Goal: Find specific page/section: Find specific page/section

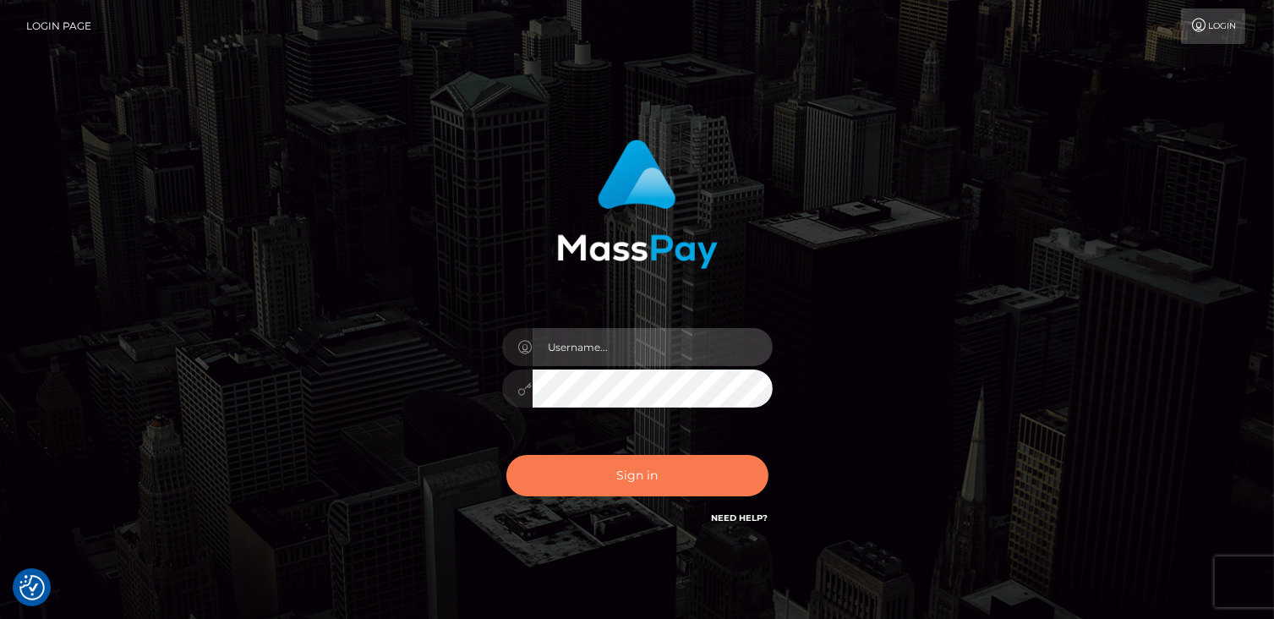
type input "catalinad"
click at [673, 483] on button "Sign in" at bounding box center [637, 475] width 262 height 41
type input "catalinad"
click at [606, 487] on button "Sign in" at bounding box center [637, 475] width 262 height 41
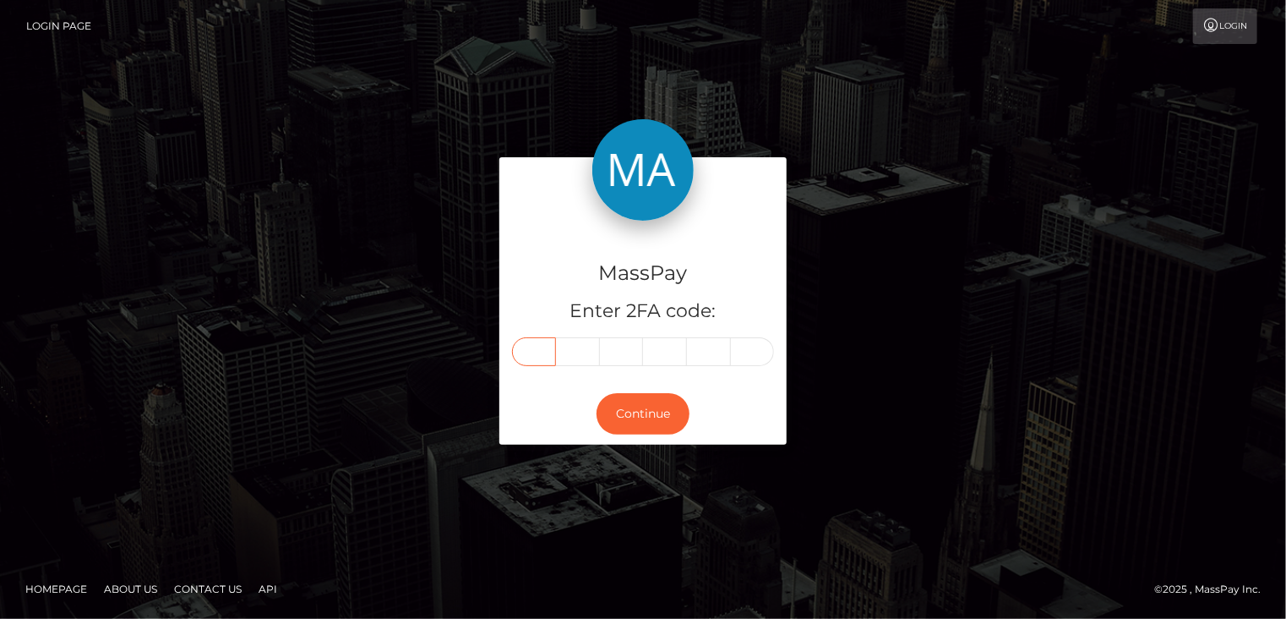
click at [538, 350] on input "text" at bounding box center [534, 351] width 44 height 29
type input "3"
type input "2"
type input "0"
type input "7"
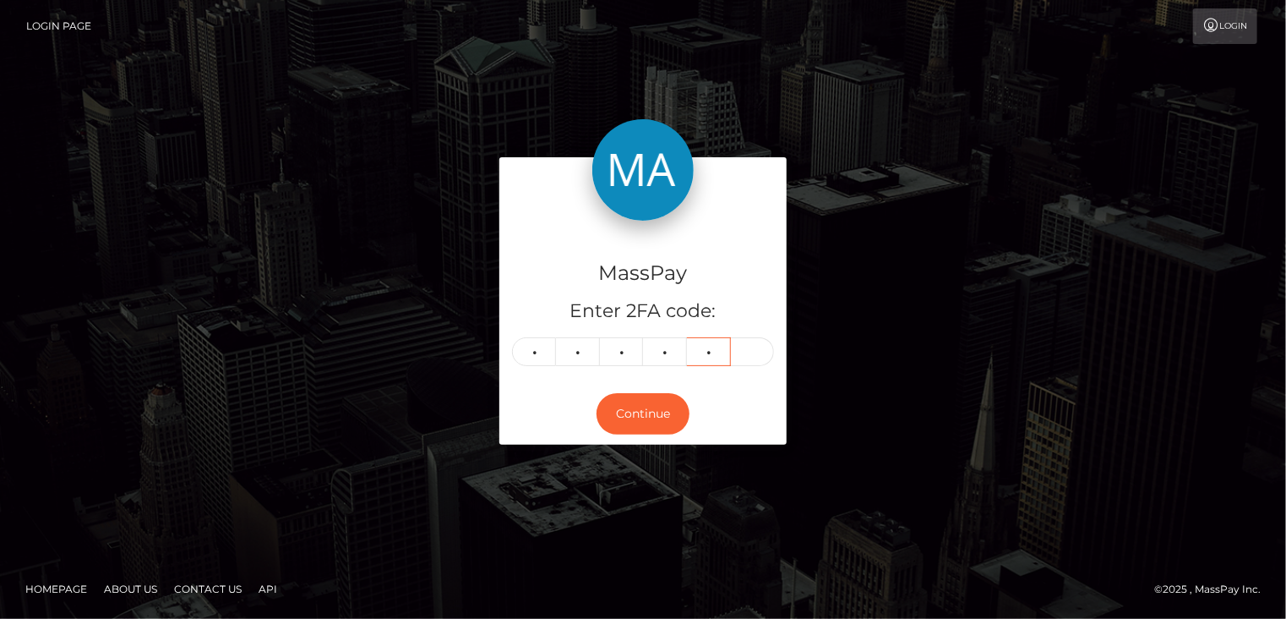
type input "0"
type input "3"
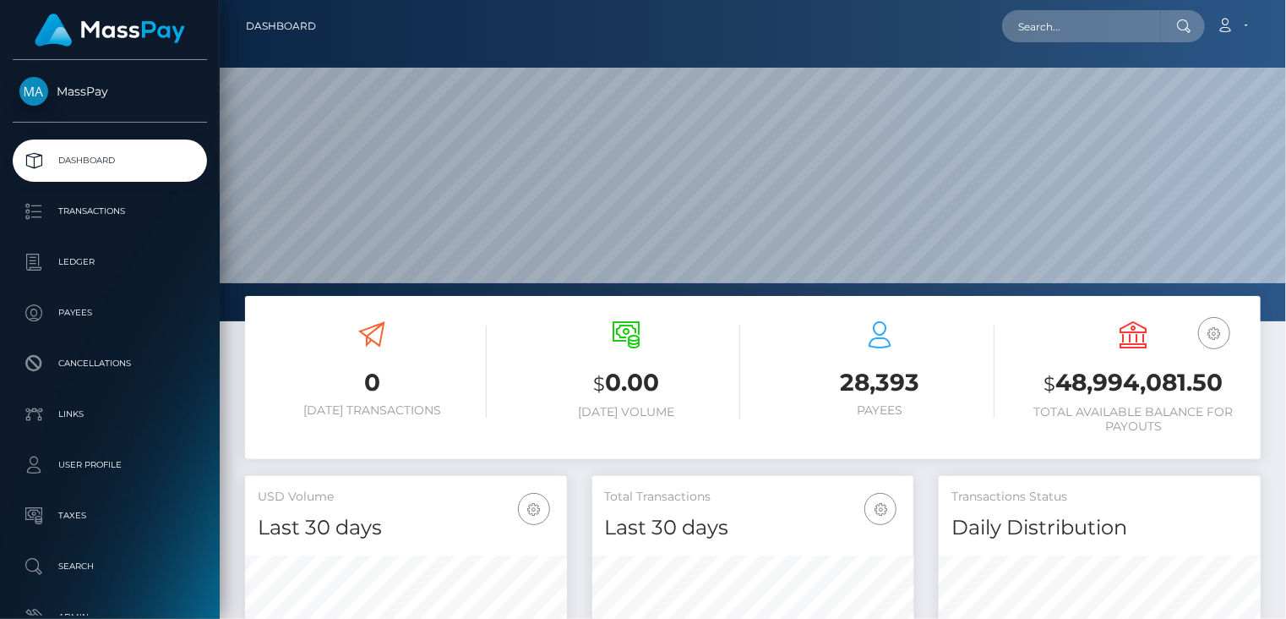
scroll to position [462, 321]
paste input "d8e24196-85f4-4cef-ae15-c6133de0f77a"
type input "d8e24196-85f4-4cef-ae15-c6133de0f77a"
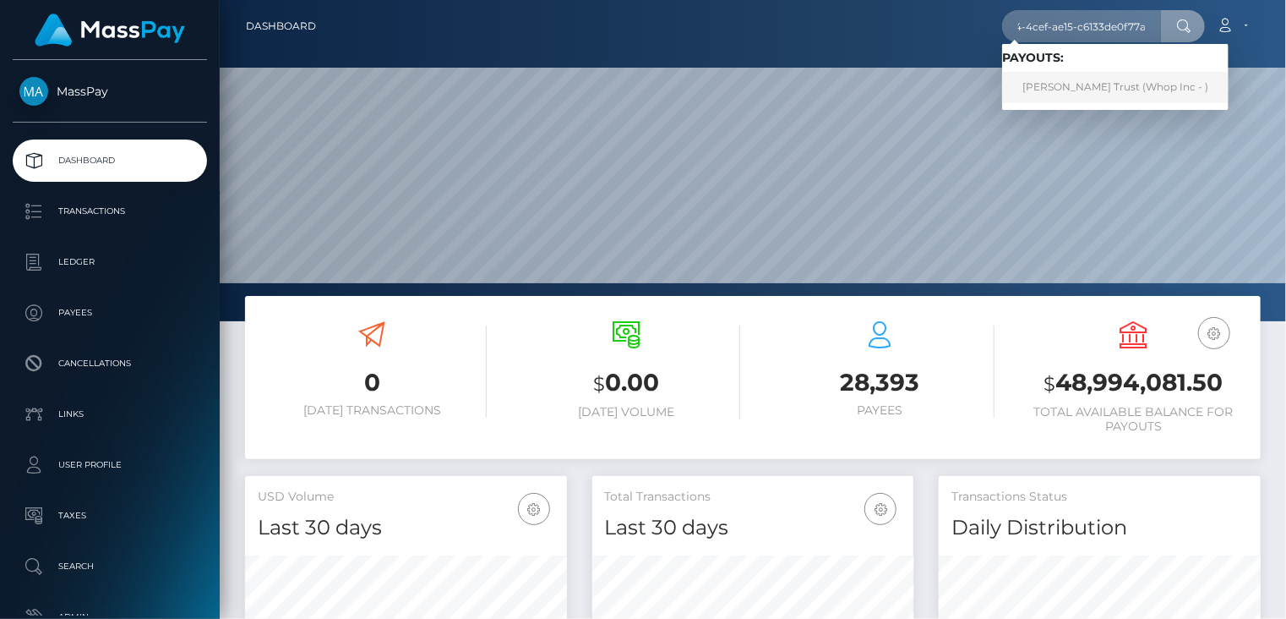
scroll to position [0, 0]
click at [1042, 89] on link "Carter Trust (Whop Inc - )" at bounding box center [1115, 87] width 227 height 31
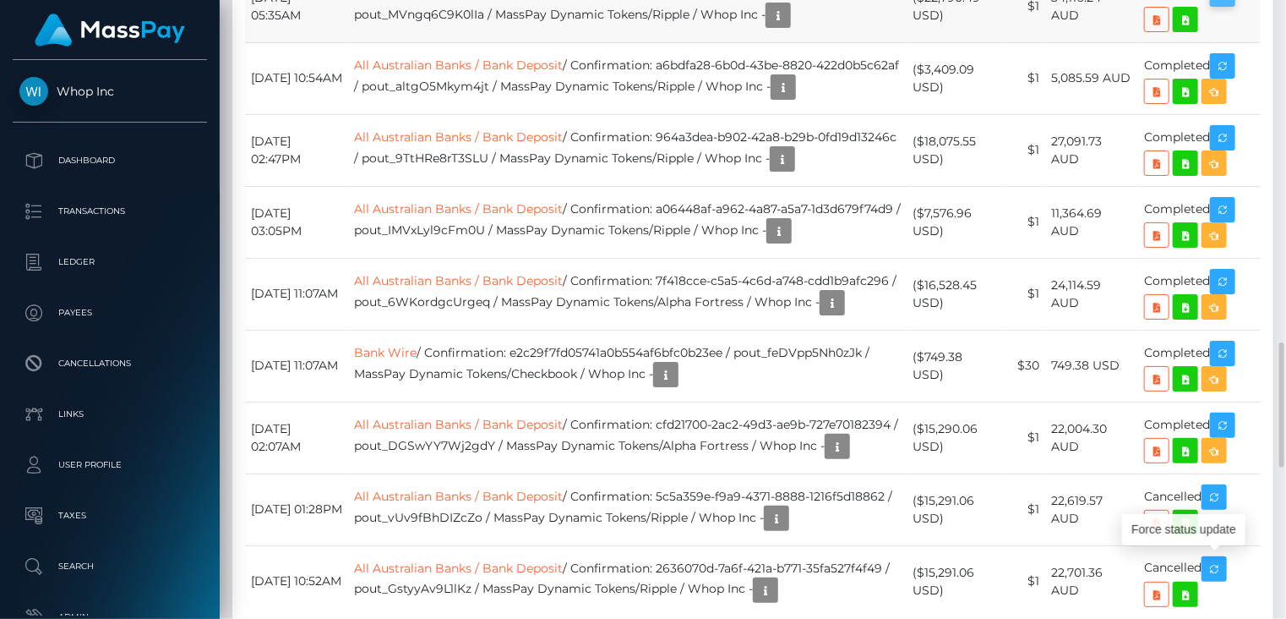
scroll to position [203, 321]
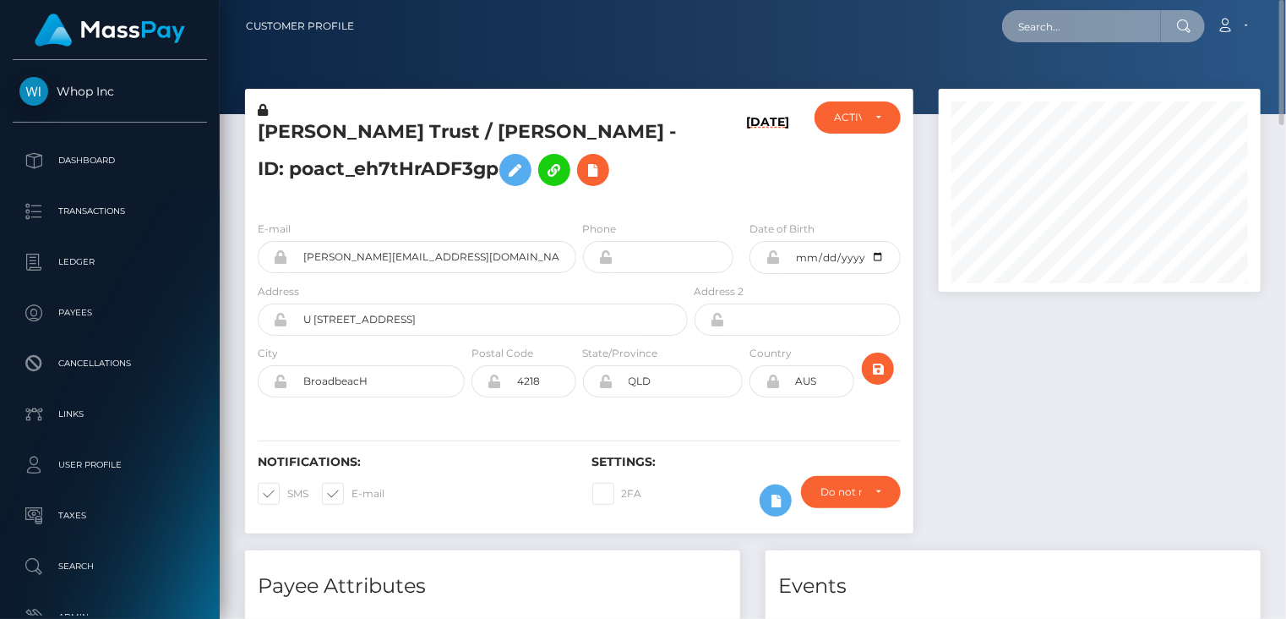
scroll to position [844973, 844854]
paste input "poact_bmLu6mPLW8qQ"
type input "poact_bmLu6mPLW8qQ"
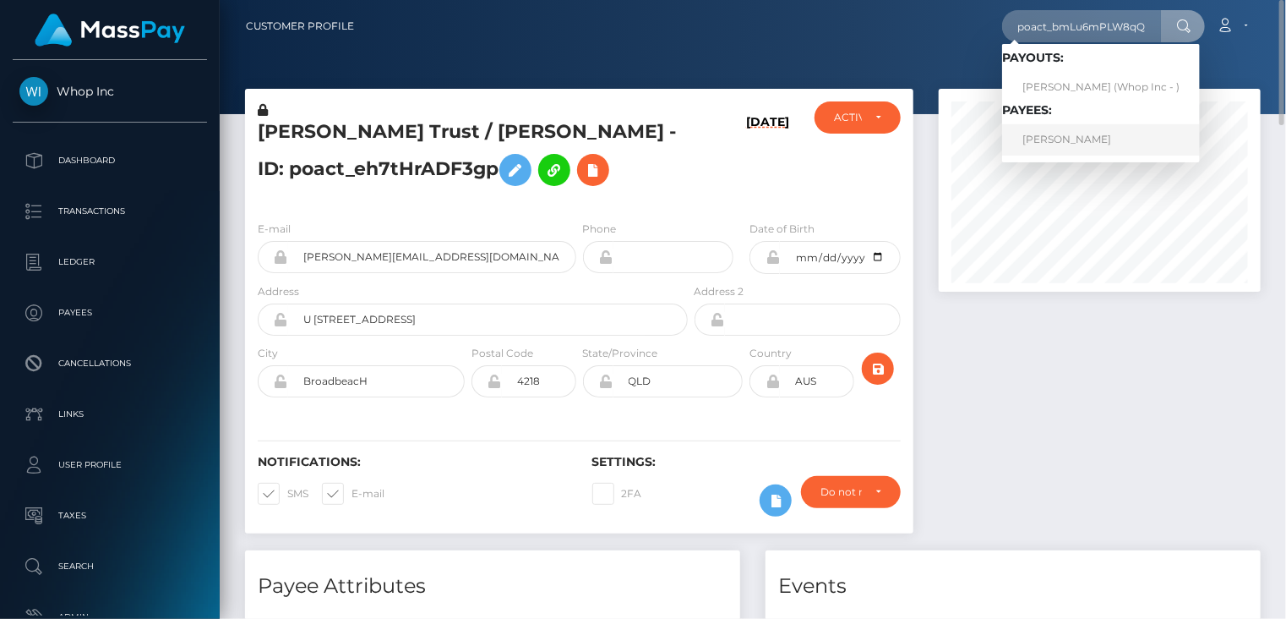
click at [1051, 140] on link "ALEKSANDAR ANDEVSKI" at bounding box center [1101, 139] width 198 height 31
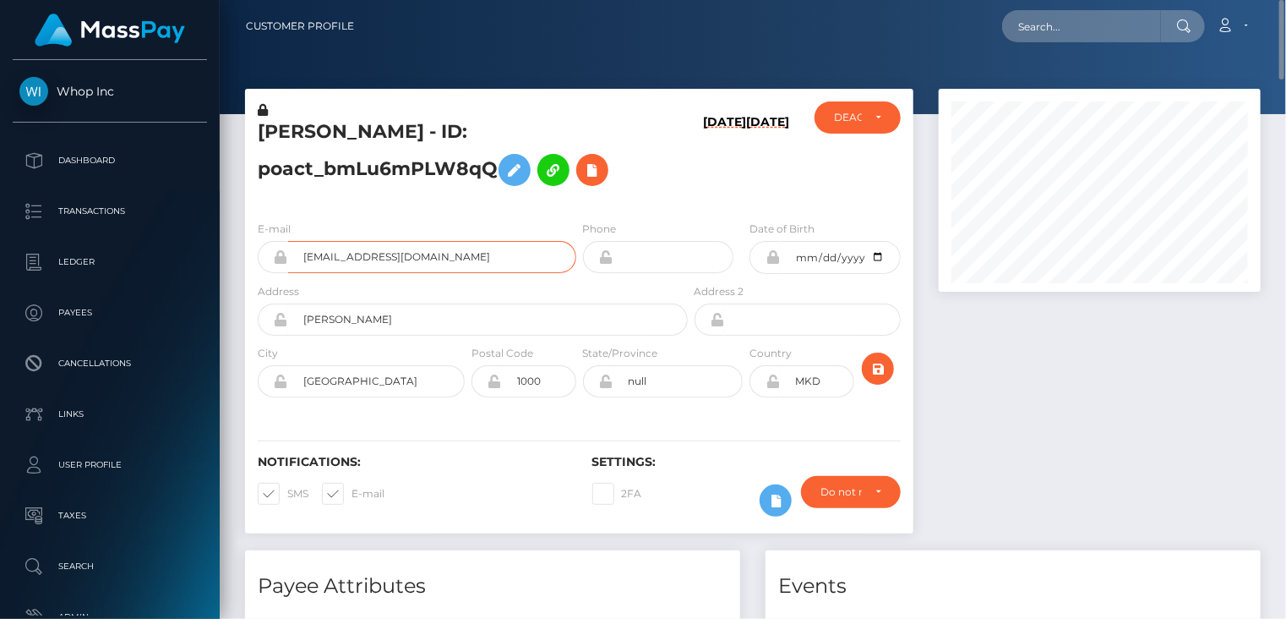
click at [368, 249] on input "[EMAIL_ADDRESS][DOMAIN_NAME]" at bounding box center [432, 257] width 288 height 32
click at [368, 249] on input "looplab16+82daabdd5e@gmail.com" at bounding box center [432, 257] width 288 height 32
drag, startPoint x: 260, startPoint y: 128, endPoint x: 498, endPoint y: 137, distance: 237.7
click at [498, 137] on h5 "ALEKSANDAR ANDEVSKI - ID: poact_bmLu6mPLW8qQ" at bounding box center [468, 156] width 421 height 75
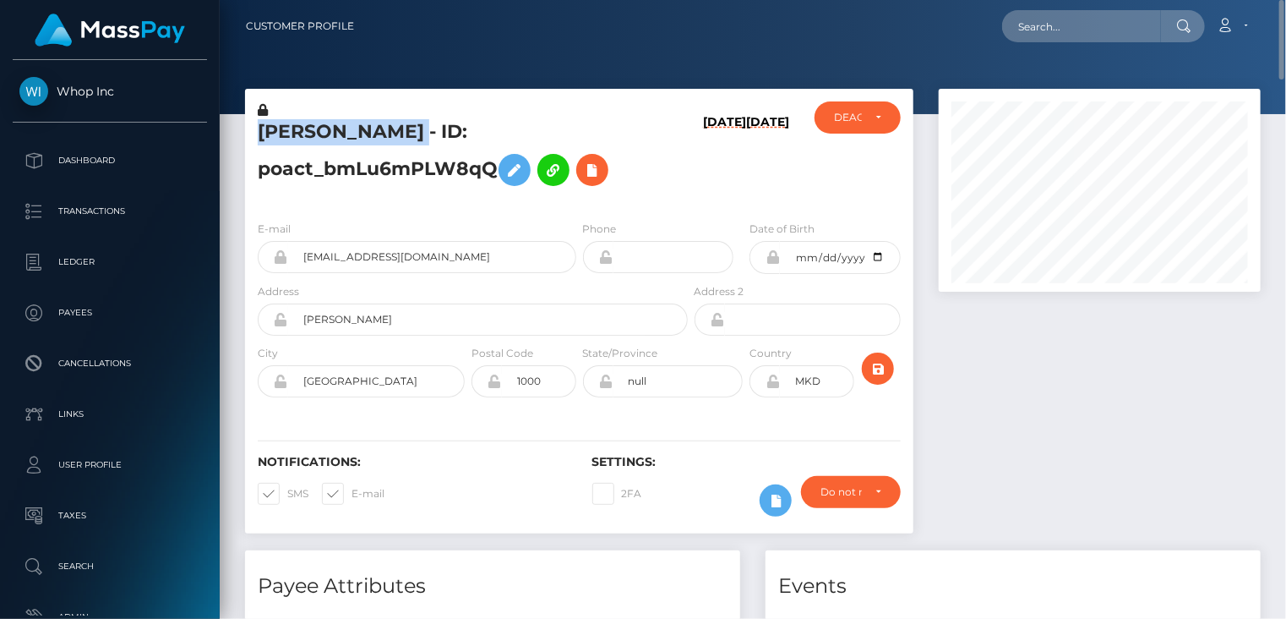
copy h5 "ALEKSANDAR ANDEVSKI"
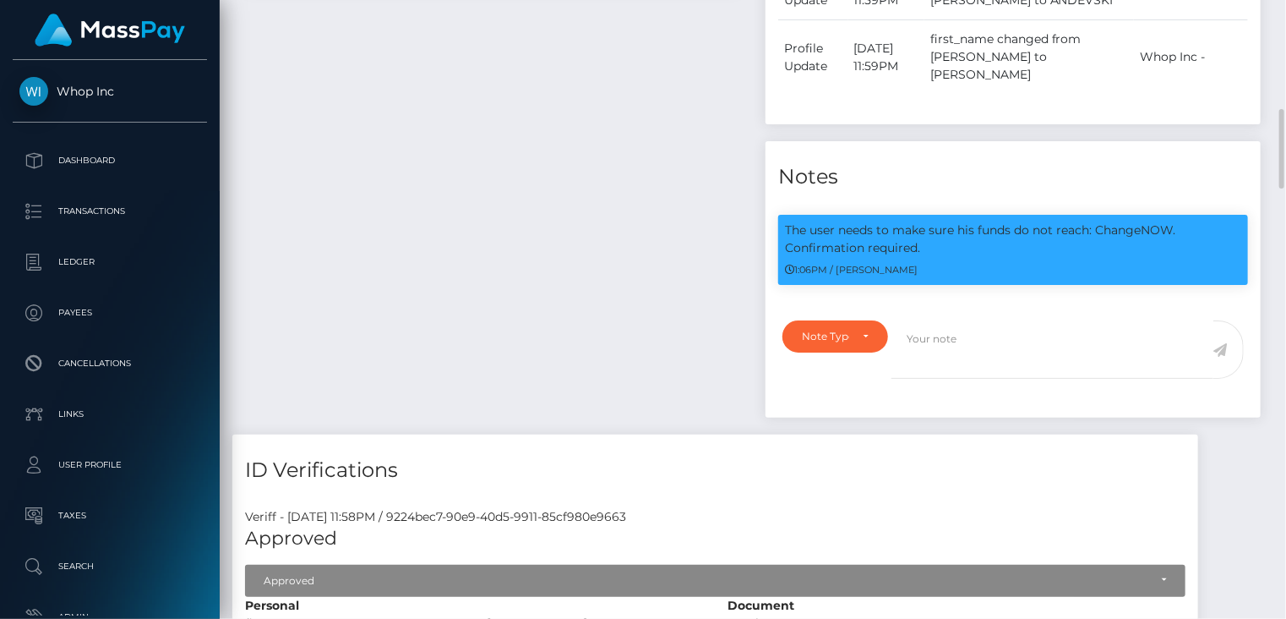
scroll to position [564, 0]
